Goal: Go to known website: Go to known website

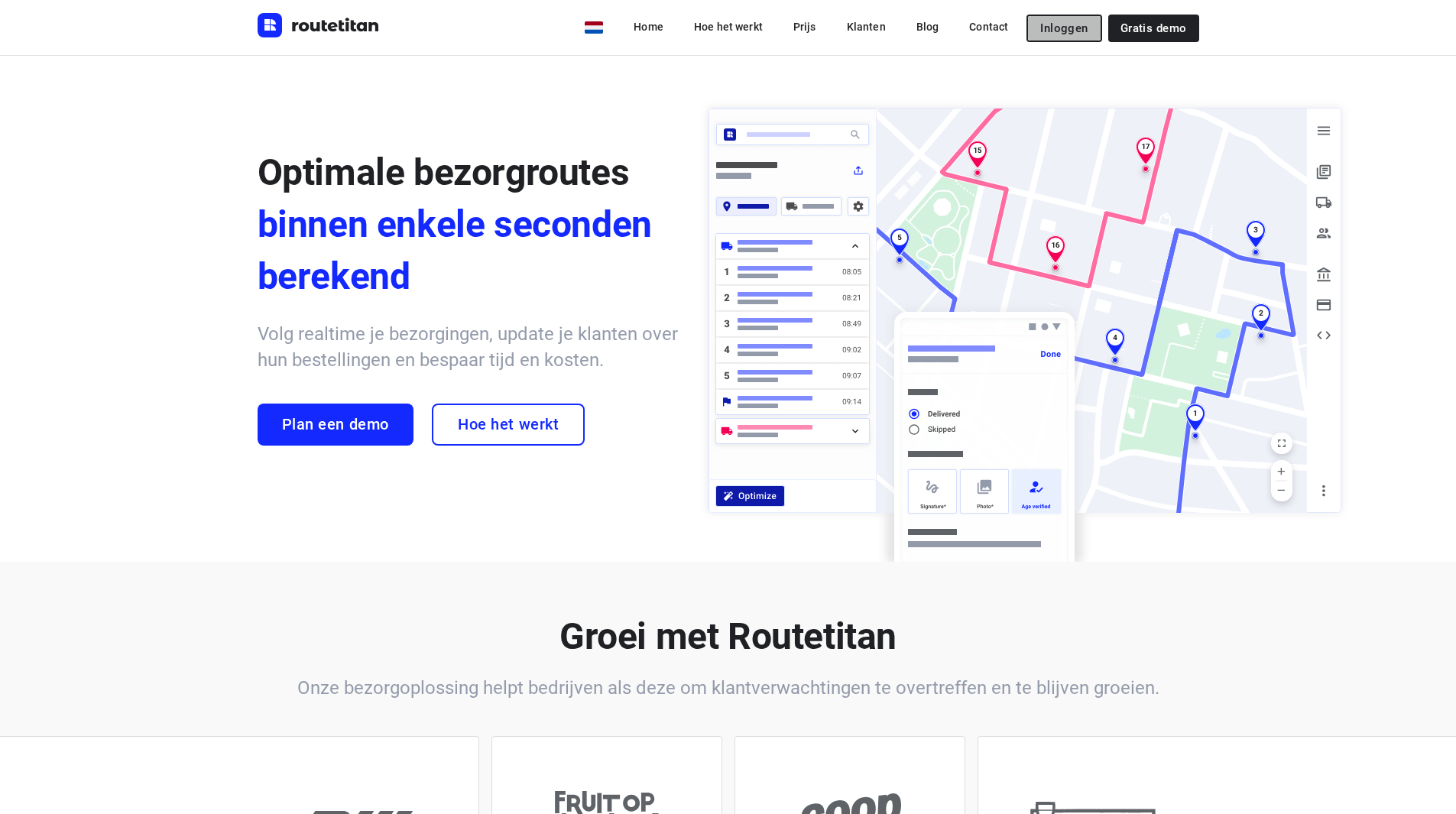
click at [1060, 27] on span "Inloggen" at bounding box center [1063, 28] width 47 height 12
click at [1071, 14] on button "Inloggen" at bounding box center [1064, 27] width 75 height 27
